Goal: Task Accomplishment & Management: Use online tool/utility

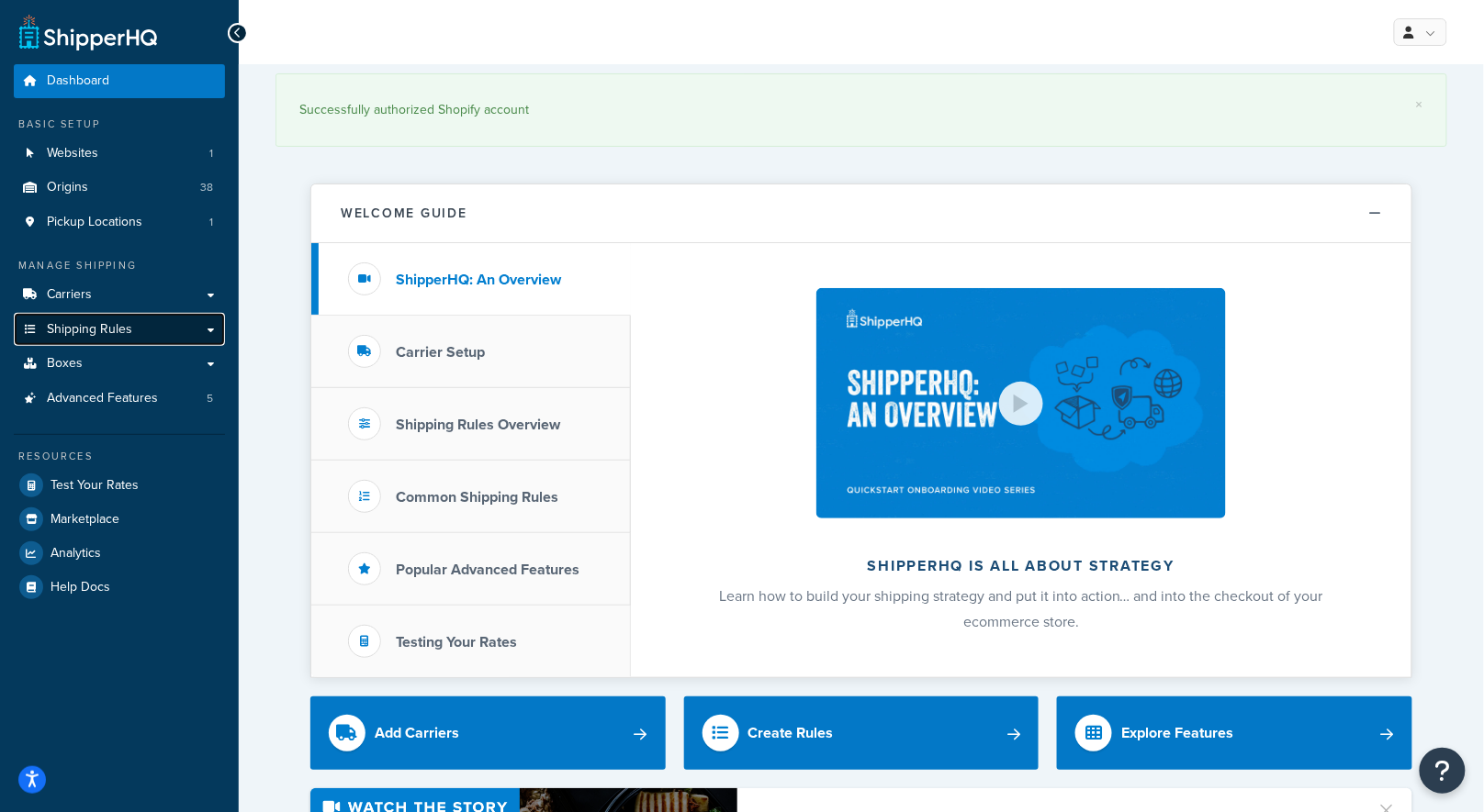
click at [114, 337] on span "Shipping Rules" at bounding box center [90, 330] width 85 height 16
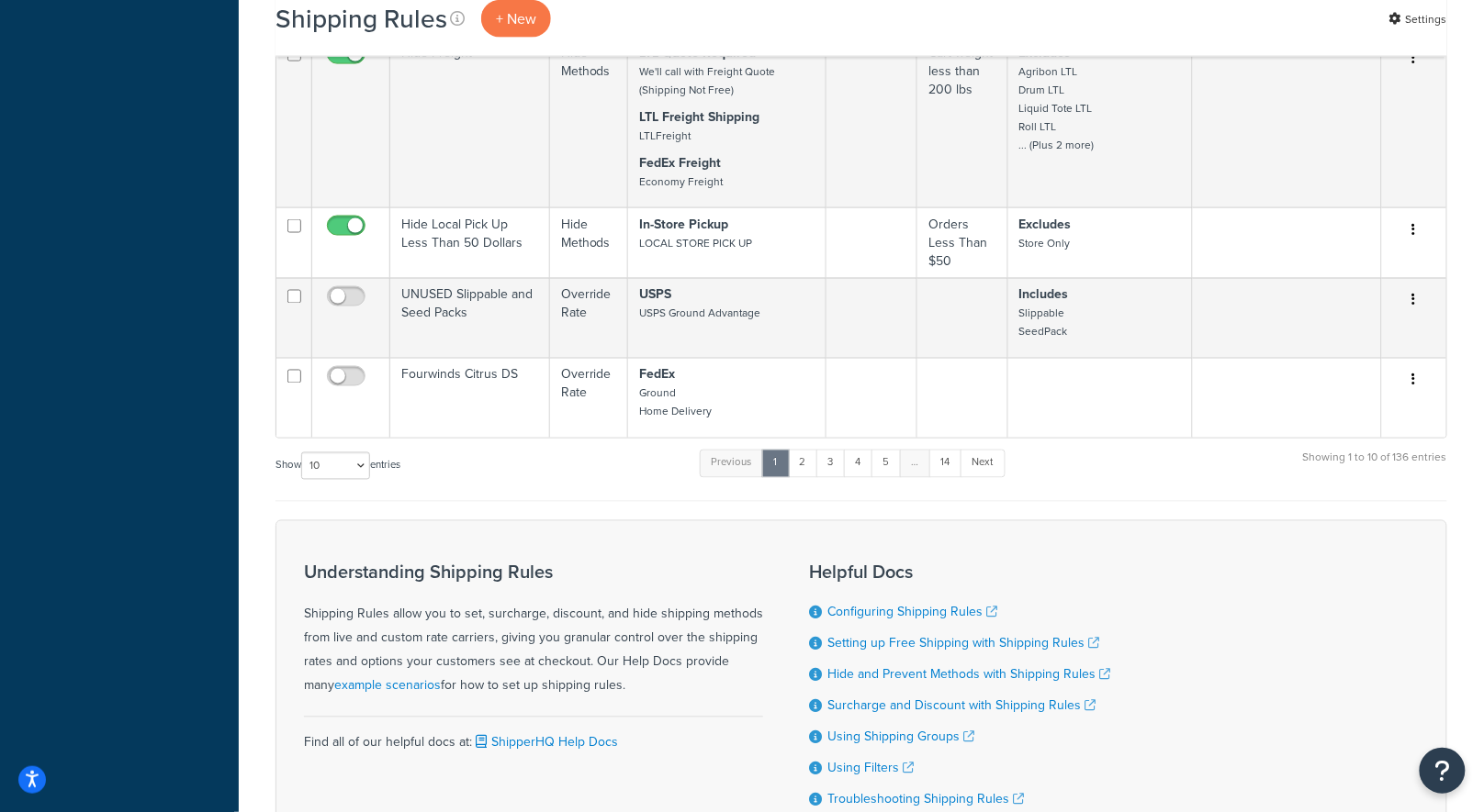
scroll to position [968, 0]
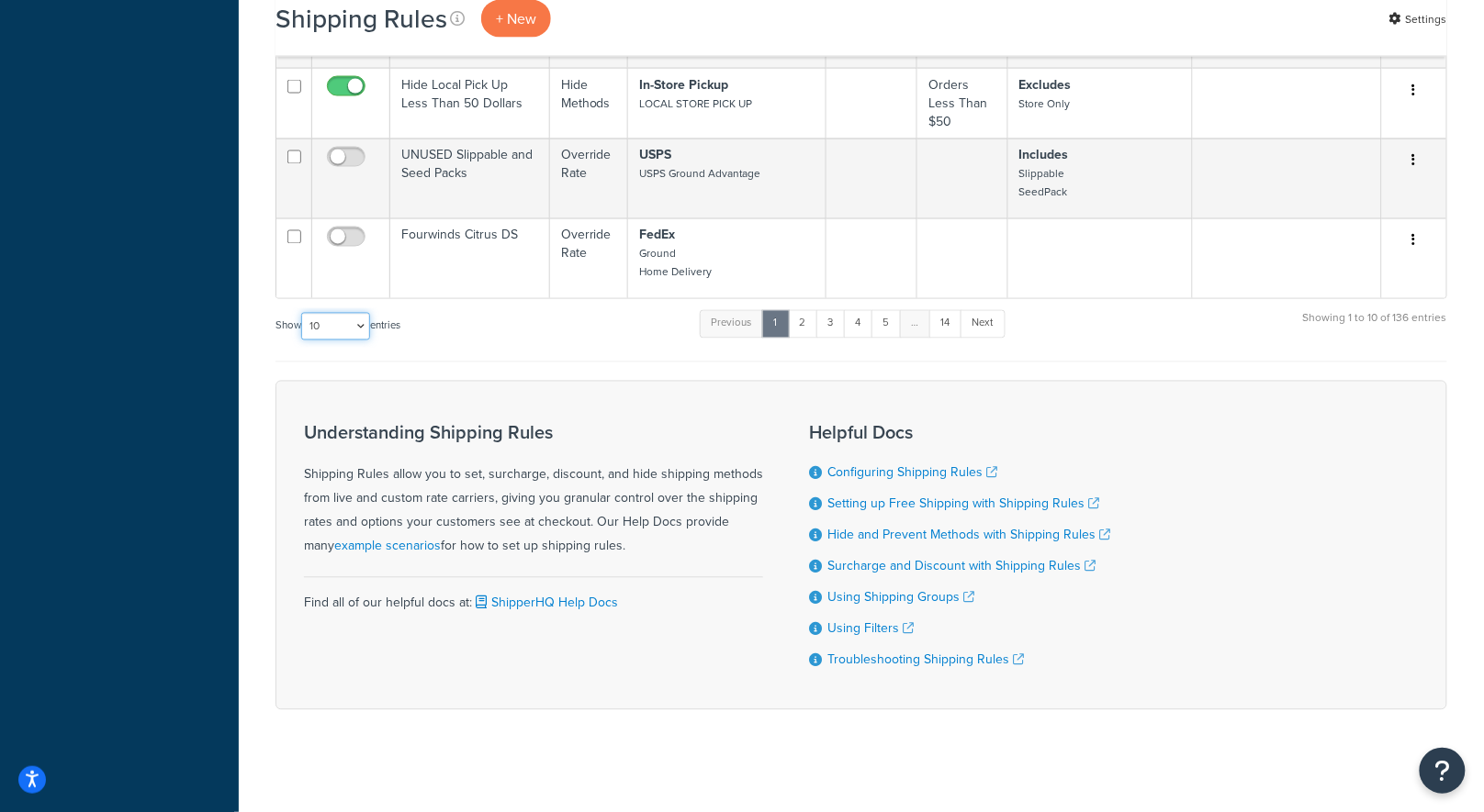
click at [305, 313] on select "10 15 25 50 100 1000" at bounding box center [335, 326] width 69 height 27
select select "1000"
click at [303, 313] on select "10 15 25 50 100 1000" at bounding box center [335, 326] width 69 height 27
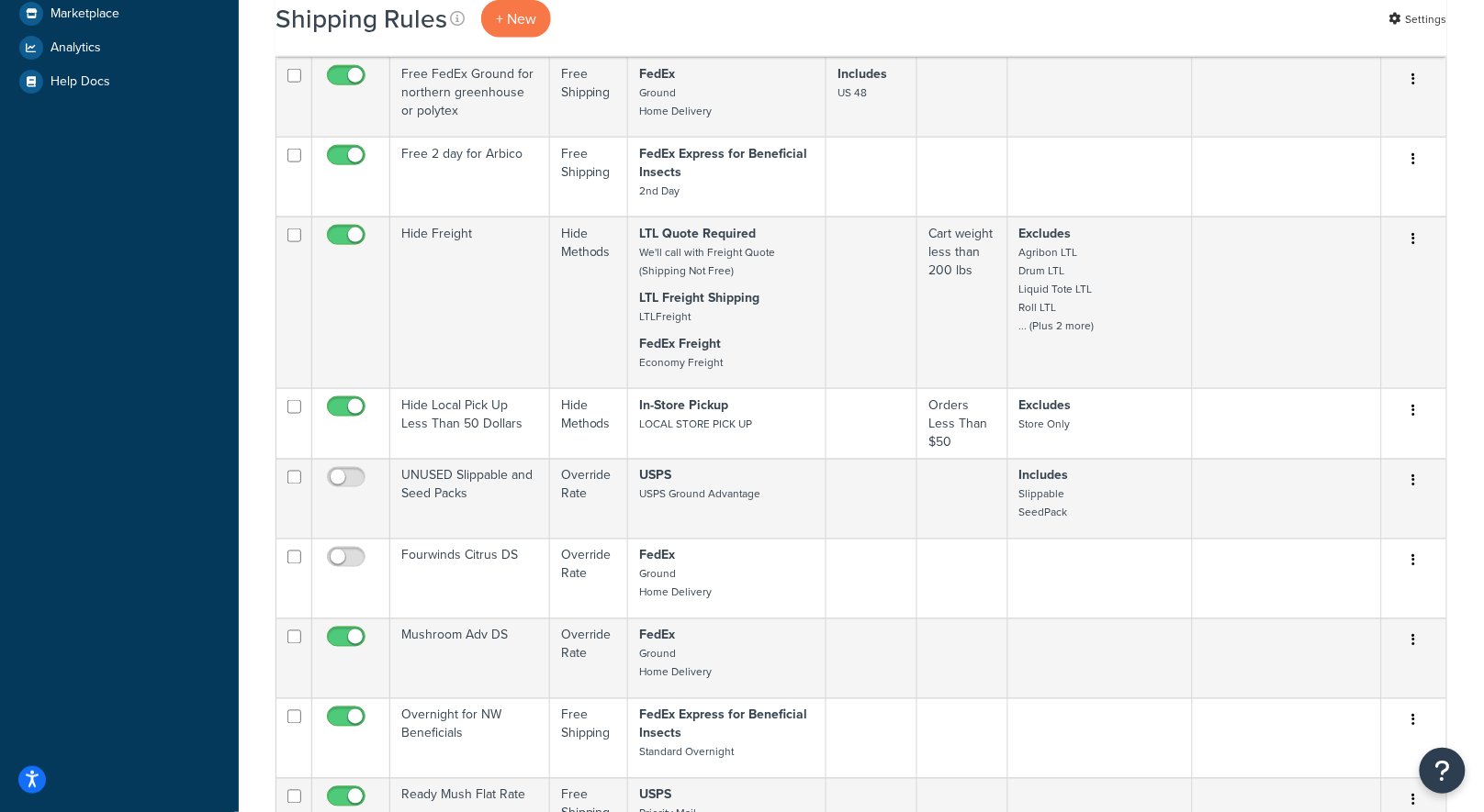
scroll to position [1110, 0]
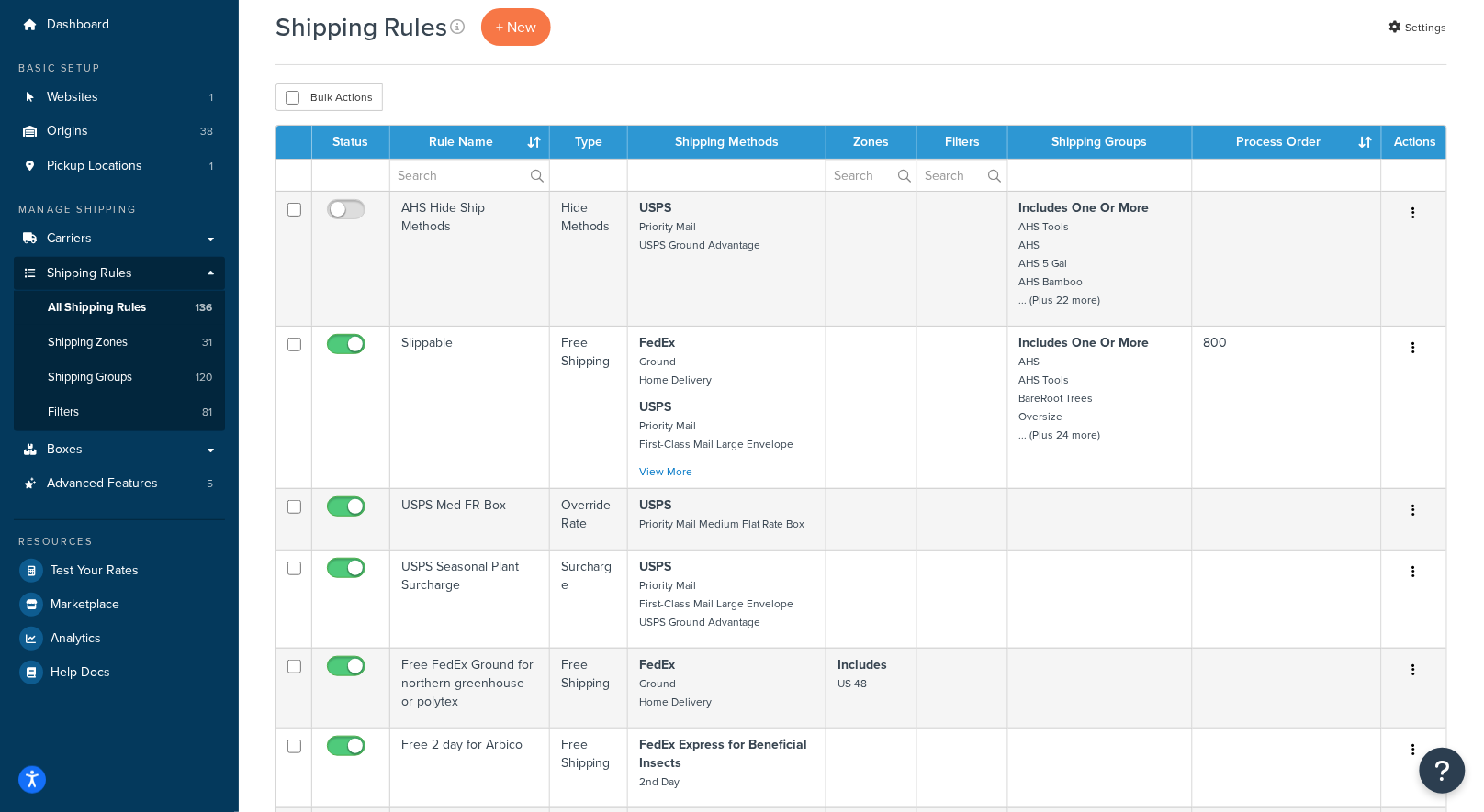
scroll to position [0, 0]
